Goal: Information Seeking & Learning: Learn about a topic

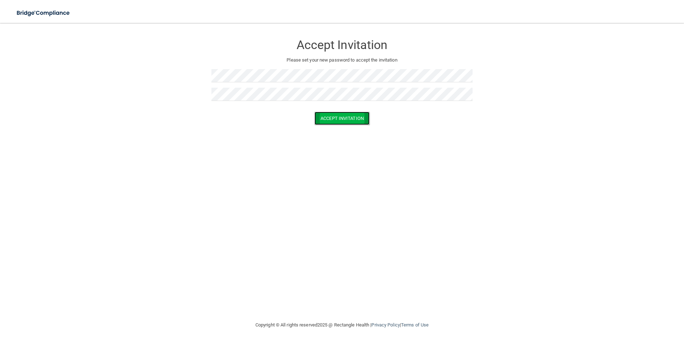
click at [342, 118] on button "Accept Invitation" at bounding box center [342, 118] width 55 height 13
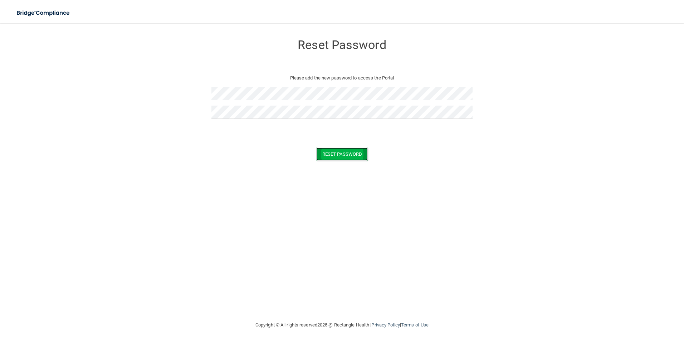
click at [346, 152] on button "Reset Password" at bounding box center [342, 153] width 52 height 13
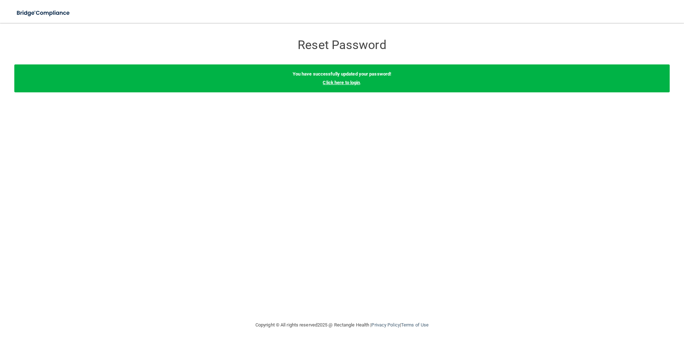
click at [338, 83] on link "Click here to login" at bounding box center [341, 82] width 37 height 5
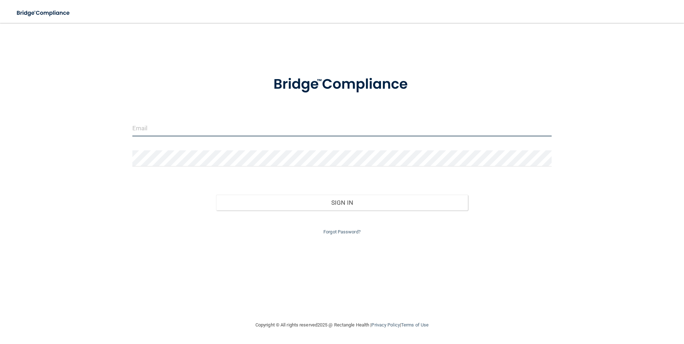
click at [172, 126] on input "email" at bounding box center [342, 128] width 420 height 16
type input "[EMAIL_ADDRESS][DOMAIN_NAME]"
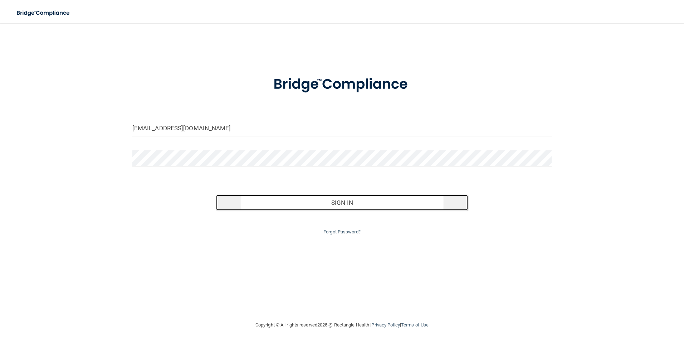
click at [323, 205] on button "Sign In" at bounding box center [342, 203] width 252 height 16
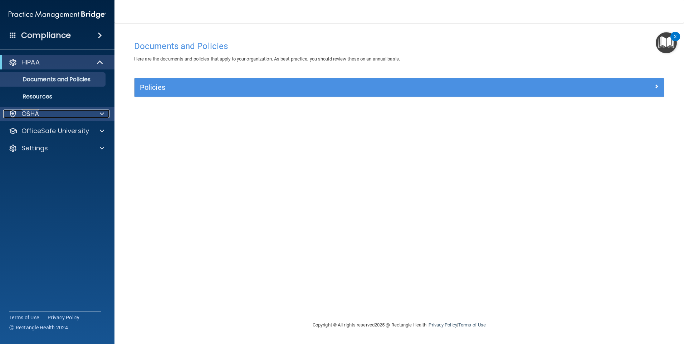
click at [39, 110] on p "OSHA" at bounding box center [30, 113] width 18 height 9
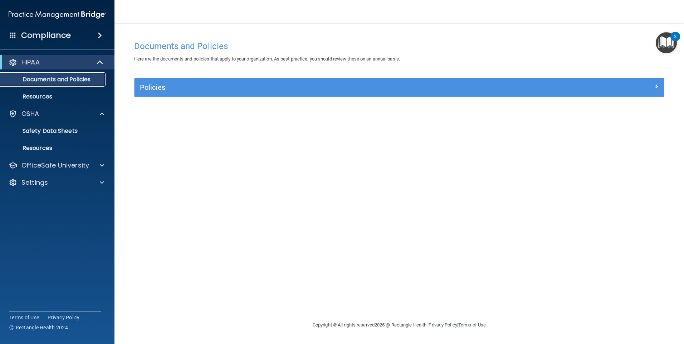
click at [67, 81] on p "Documents and Policies" at bounding box center [54, 79] width 98 height 7
click at [49, 96] on p "Resources" at bounding box center [54, 96] width 98 height 7
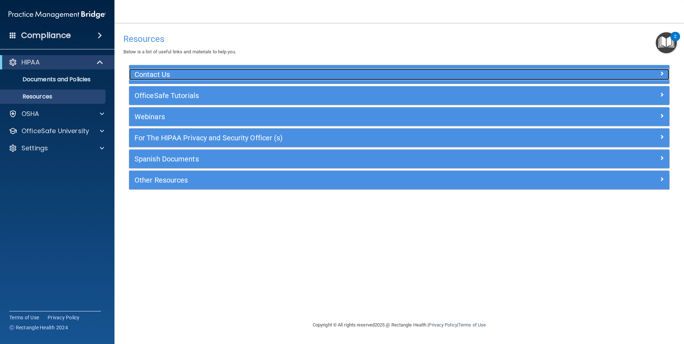
click at [156, 75] on h5 "Contact Us" at bounding box center [332, 74] width 395 height 8
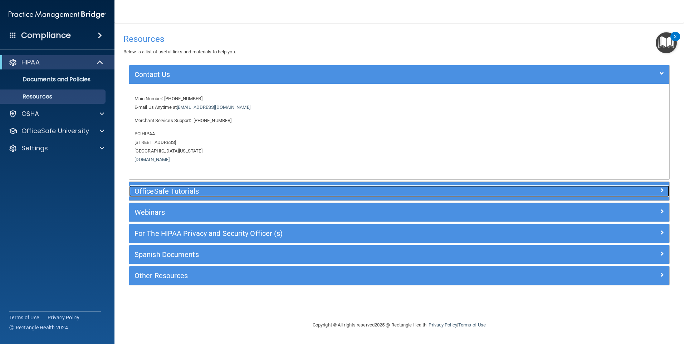
click at [186, 191] on h5 "OfficeSafe Tutorials" at bounding box center [332, 191] width 395 height 8
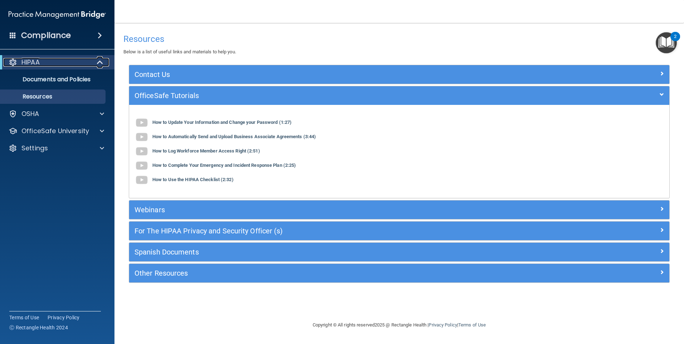
click at [35, 63] on p "HIPAA" at bounding box center [30, 62] width 18 height 9
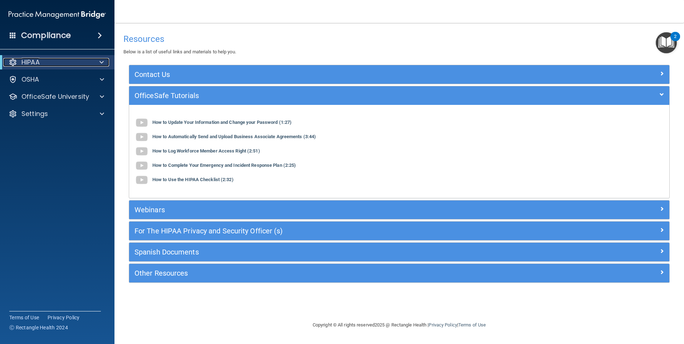
click at [100, 62] on span at bounding box center [101, 62] width 4 height 9
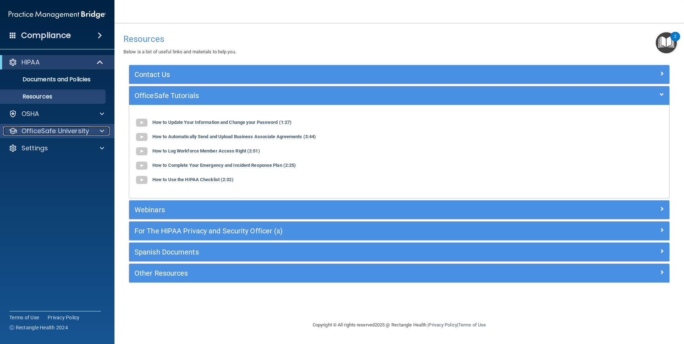
click at [80, 133] on p "OfficeSafe University" at bounding box center [55, 131] width 68 height 9
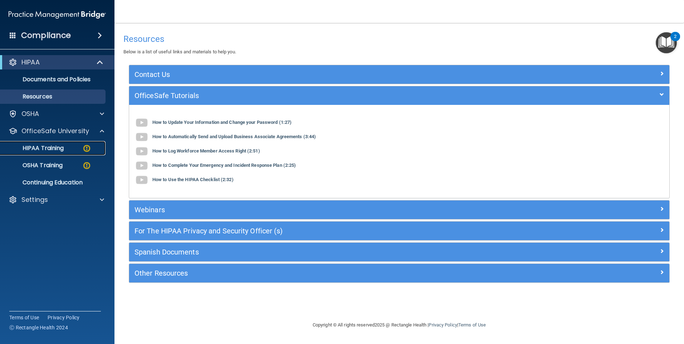
click at [64, 148] on div "HIPAA Training" at bounding box center [54, 148] width 98 height 7
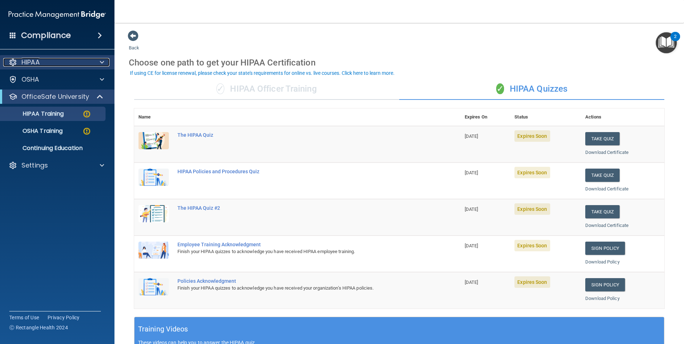
click at [50, 63] on div "HIPAA" at bounding box center [47, 62] width 89 height 9
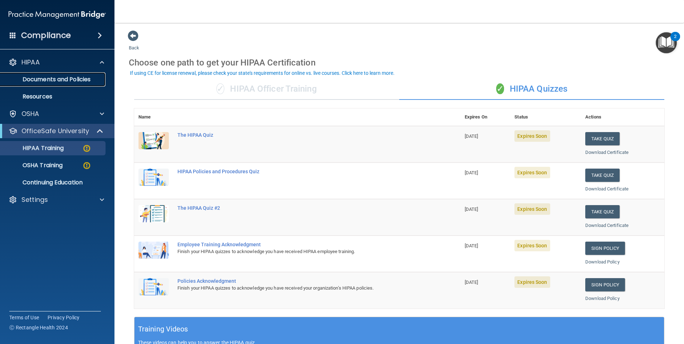
click at [59, 80] on p "Documents and Policies" at bounding box center [54, 79] width 98 height 7
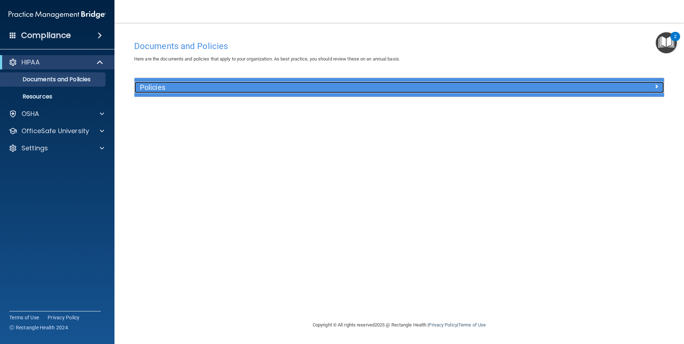
click at [158, 88] on h5 "Policies" at bounding box center [333, 87] width 386 height 8
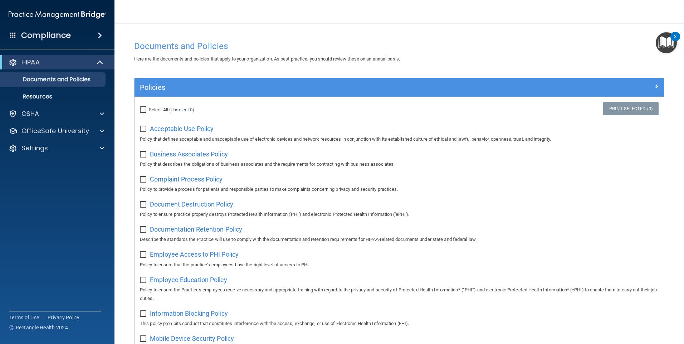
click at [99, 35] on span at bounding box center [100, 35] width 4 height 9
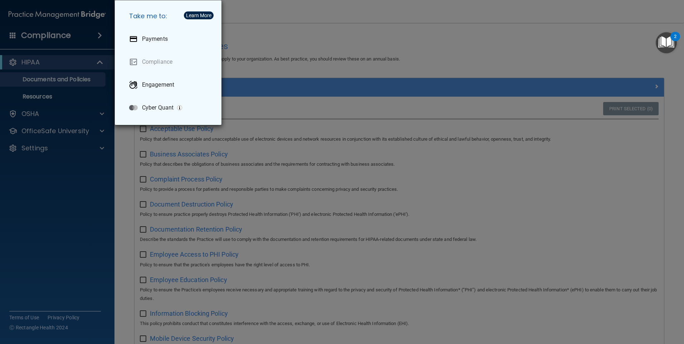
click at [49, 61] on div "Take me to: Payments Compliance Engagement Cyber Quant" at bounding box center [342, 172] width 684 height 344
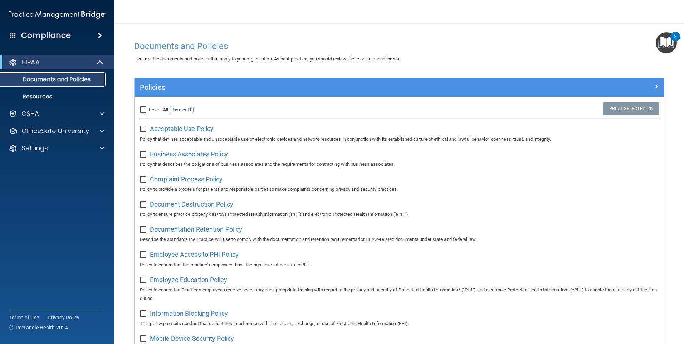
click at [40, 79] on p "Documents and Policies" at bounding box center [54, 79] width 98 height 7
click at [35, 149] on p "Settings" at bounding box center [34, 148] width 26 height 9
click at [41, 127] on p "OfficeSafe University" at bounding box center [55, 131] width 68 height 9
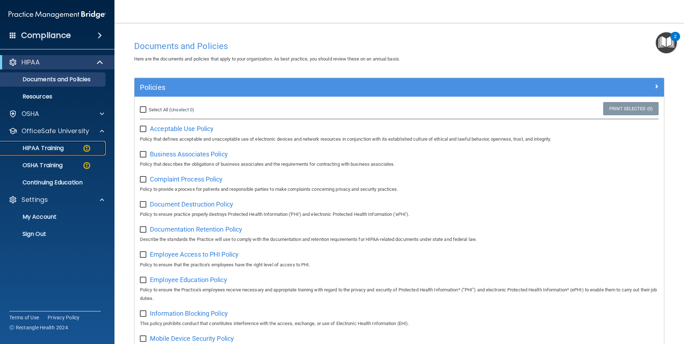
click at [44, 146] on p "HIPAA Training" at bounding box center [34, 148] width 59 height 7
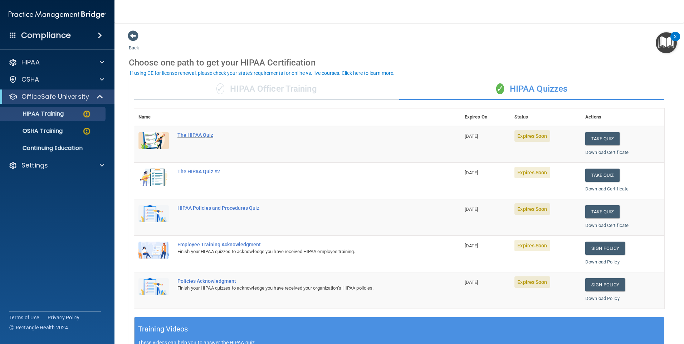
click at [203, 135] on div "The HIPAA Quiz" at bounding box center [300, 135] width 247 height 6
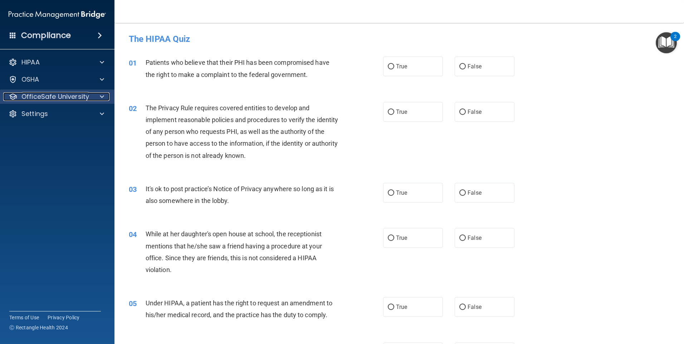
click at [93, 96] on div at bounding box center [101, 96] width 18 height 9
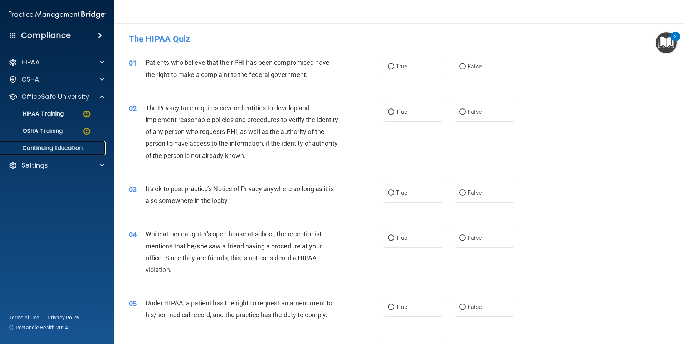
click at [64, 145] on p "Continuing Education" at bounding box center [54, 148] width 98 height 7
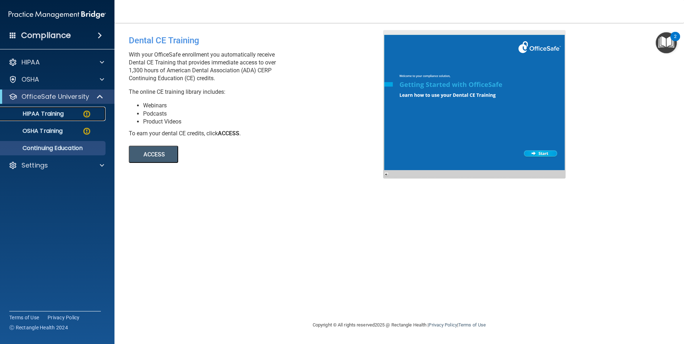
click at [60, 116] on p "HIPAA Training" at bounding box center [34, 113] width 59 height 7
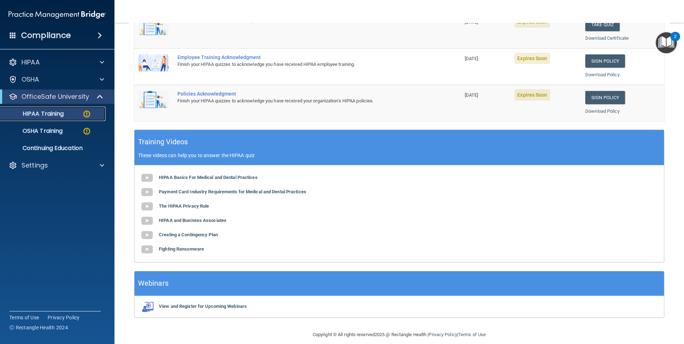
scroll to position [195, 0]
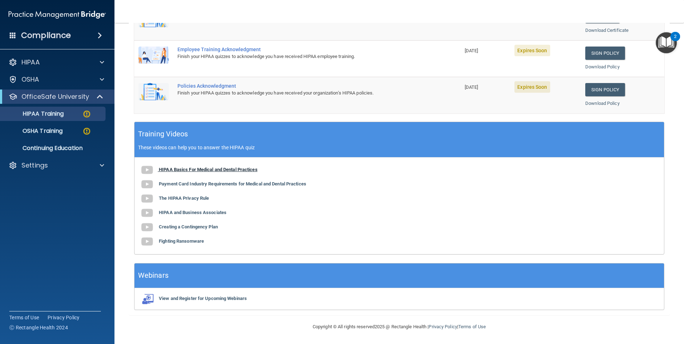
click at [148, 170] on img at bounding box center [147, 170] width 14 height 14
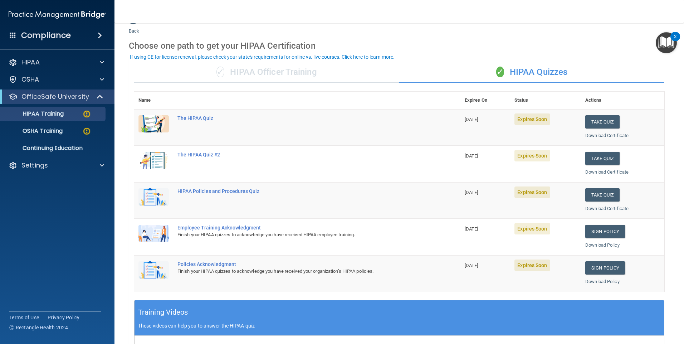
scroll to position [16, 0]
